Goal: Task Accomplishment & Management: Complete application form

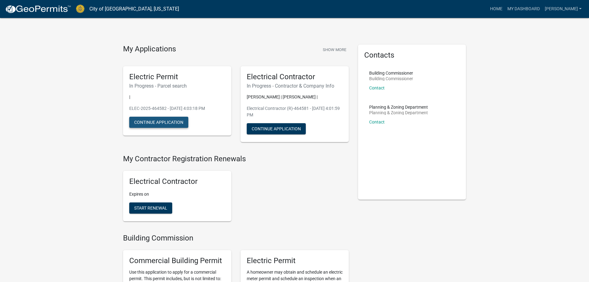
click at [179, 120] on button "Continue Application" at bounding box center [158, 122] width 59 height 11
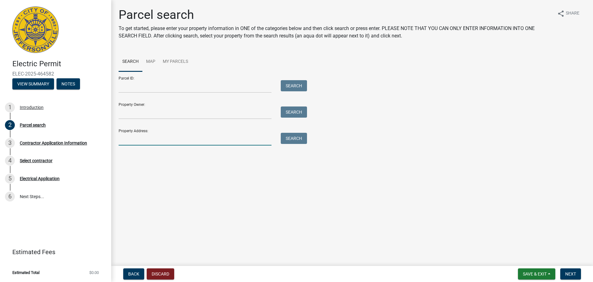
click at [169, 134] on input "Property Address:" at bounding box center [195, 139] width 153 height 13
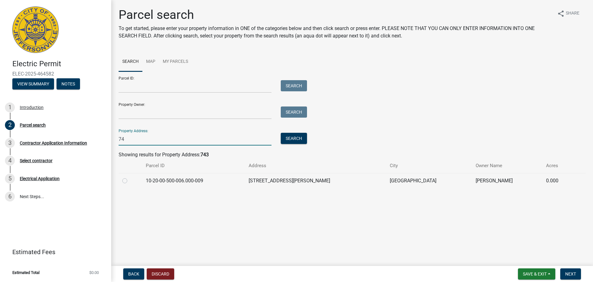
type input "7"
click at [138, 112] on input "Property Owner:" at bounding box center [195, 112] width 153 height 13
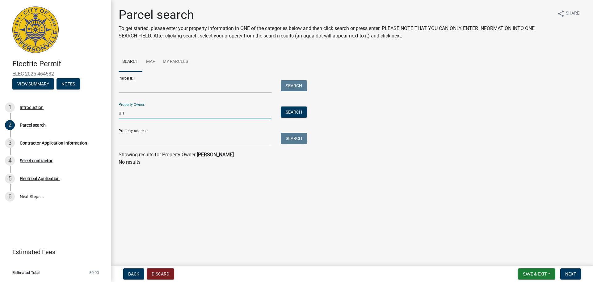
type input "u"
